Goal: Task Accomplishment & Management: Manage account settings

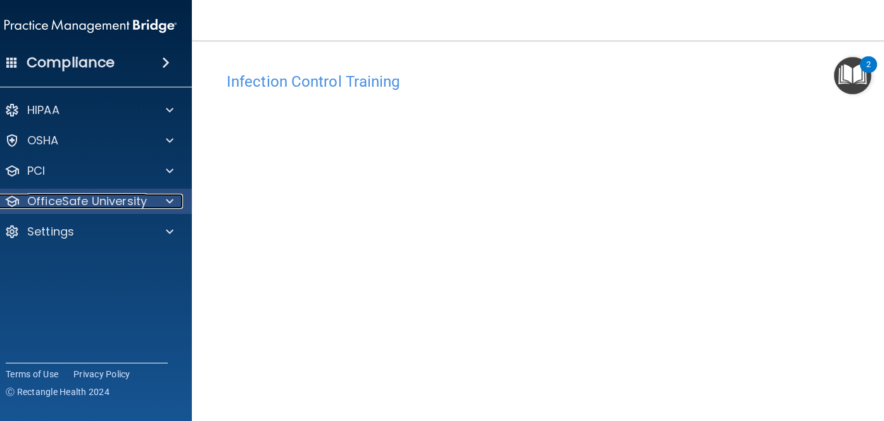
click at [72, 208] on p "OfficeSafe University" at bounding box center [87, 201] width 120 height 15
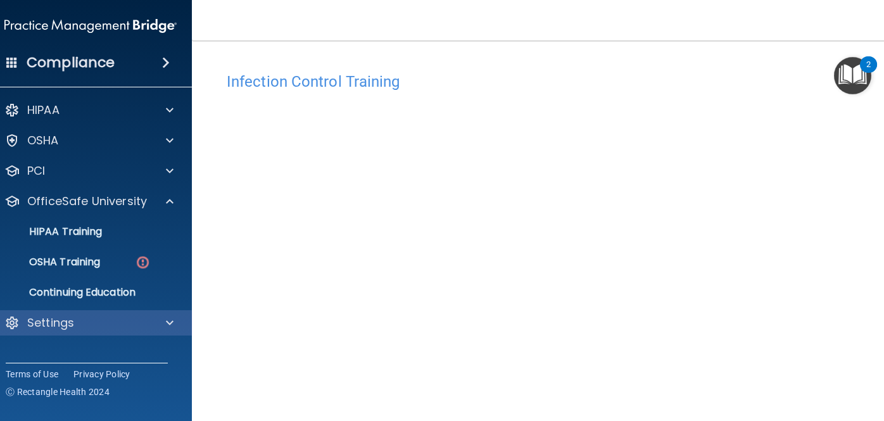
click at [56, 332] on div "Settings" at bounding box center [90, 322] width 203 height 25
click at [70, 326] on p "Settings" at bounding box center [50, 322] width 47 height 15
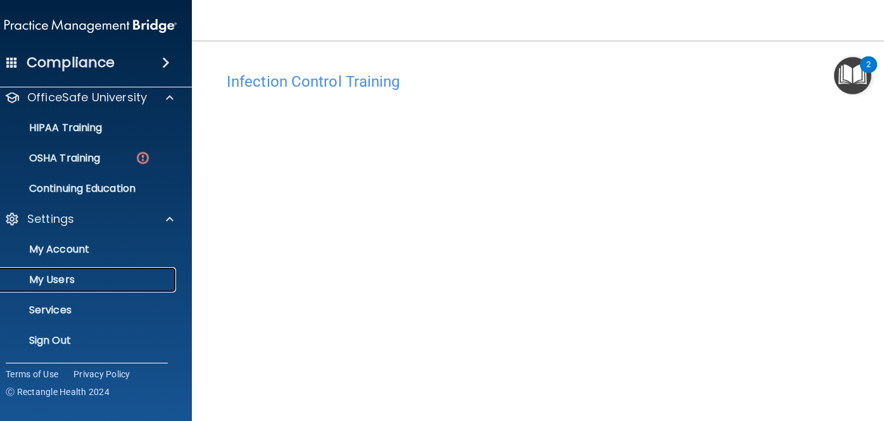
click at [59, 277] on p "My Users" at bounding box center [83, 279] width 173 height 13
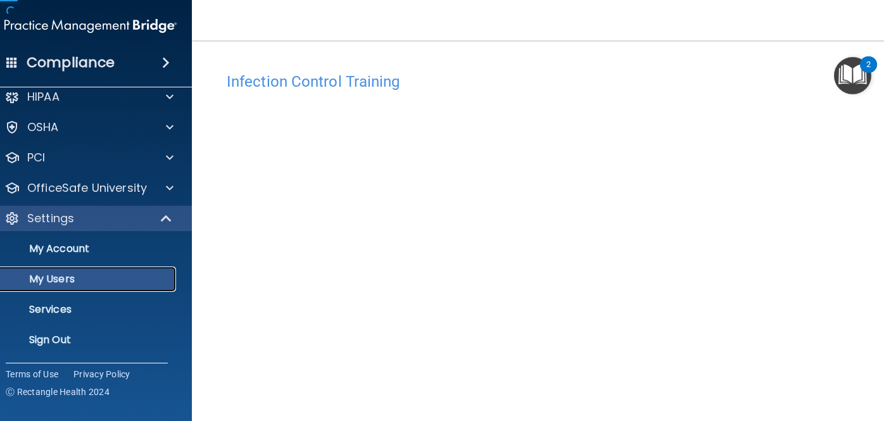
scroll to position [13, 0]
select select "20"
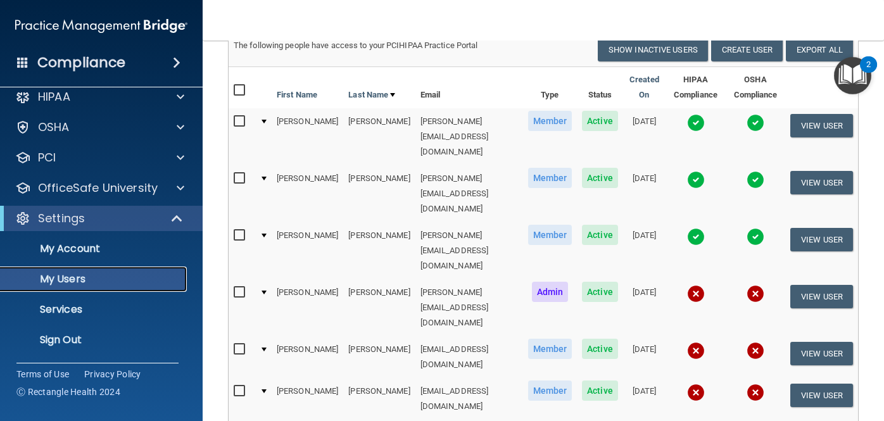
scroll to position [108, 0]
